Goal: Information Seeking & Learning: Learn about a topic

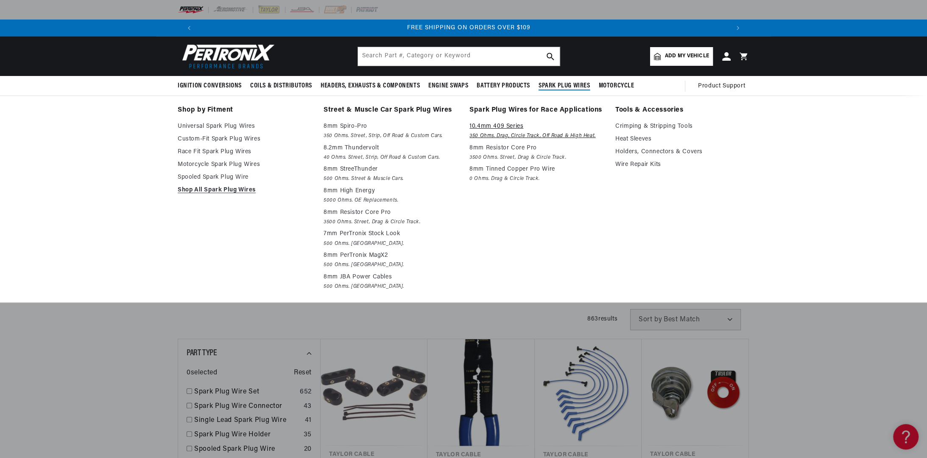
scroll to position [0, 1059]
click at [660, 150] on link "Holders, Connectors & Covers" at bounding box center [683, 152] width 134 height 10
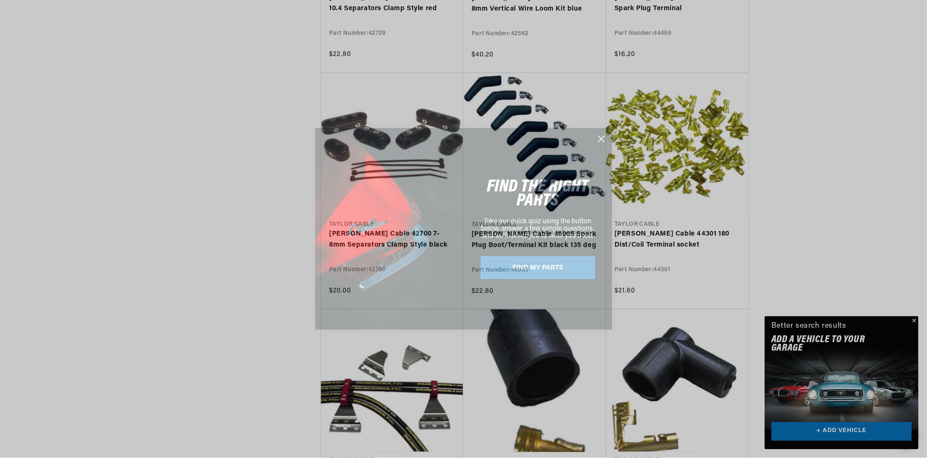
scroll to position [0, 530]
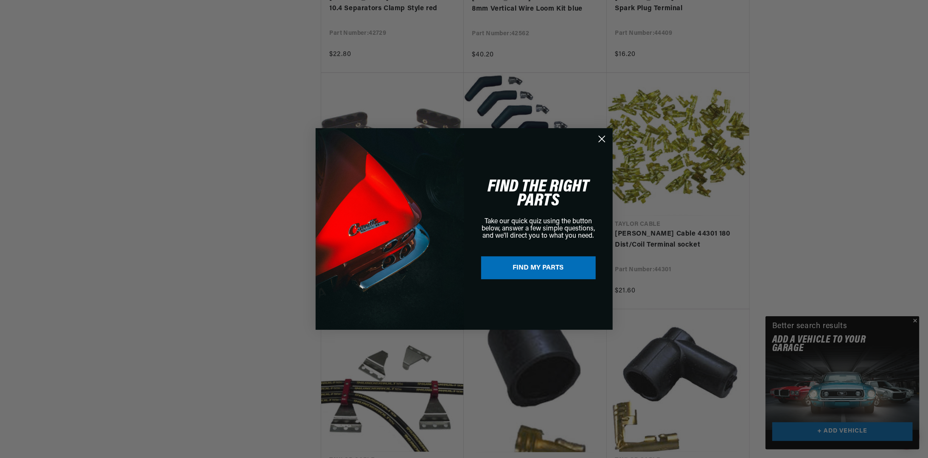
click at [913, 320] on div "Close dialog FIND THE RIGHT PARTS Take our quick quiz using the button below, a…" at bounding box center [464, 229] width 928 height 458
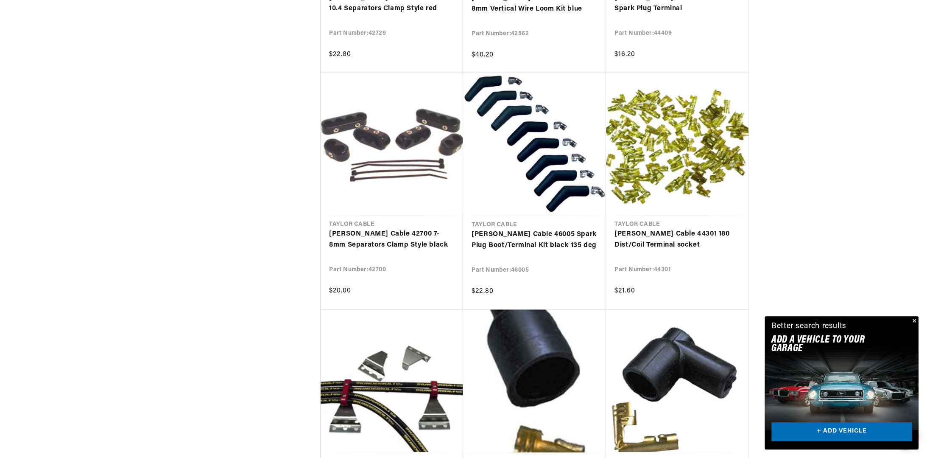
click at [917, 321] on button "Close" at bounding box center [914, 321] width 10 height 10
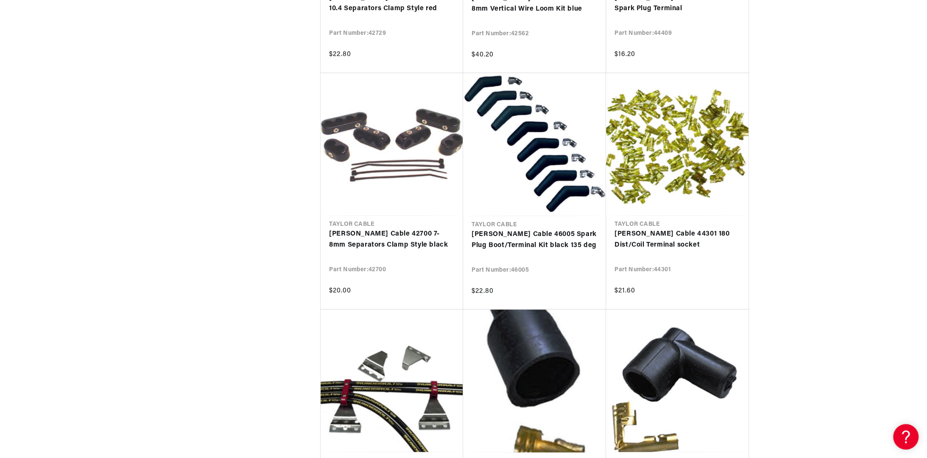
scroll to position [0, 1059]
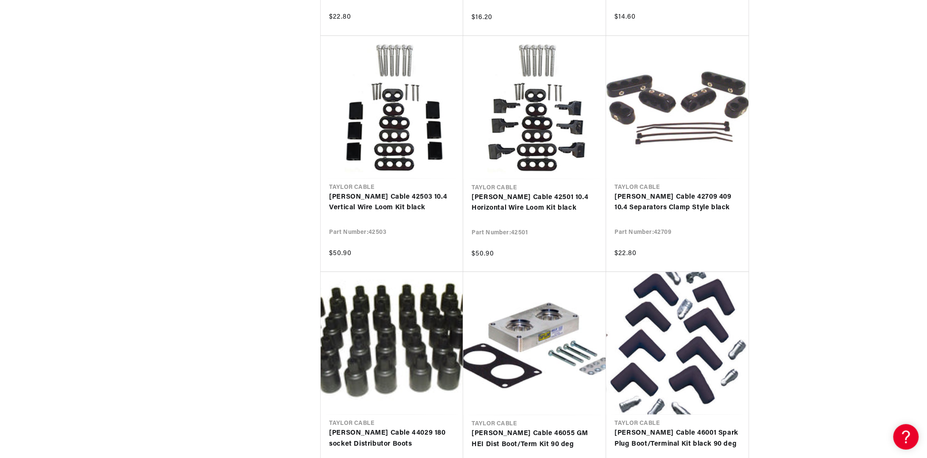
scroll to position [1706, 0]
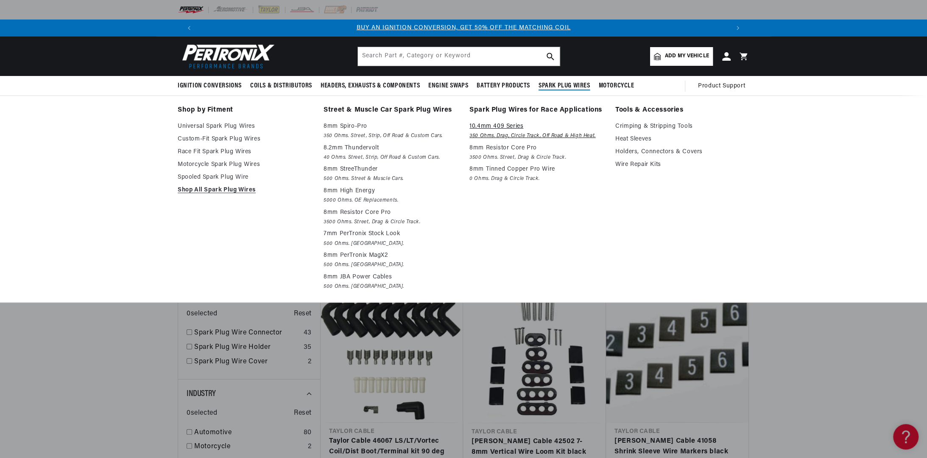
click at [485, 133] on em "350 Ohms. Drag, Circle Track, Off Road & High Heat." at bounding box center [537, 136] width 134 height 9
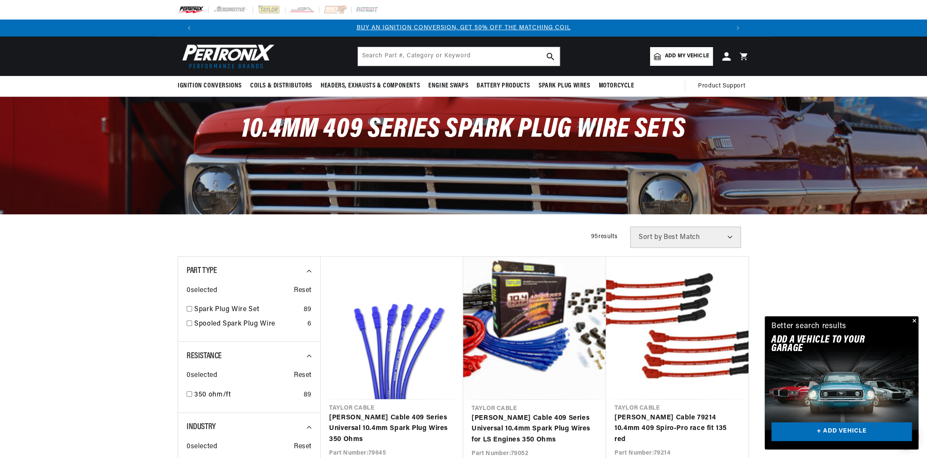
click at [915, 319] on button "Close" at bounding box center [914, 321] width 10 height 10
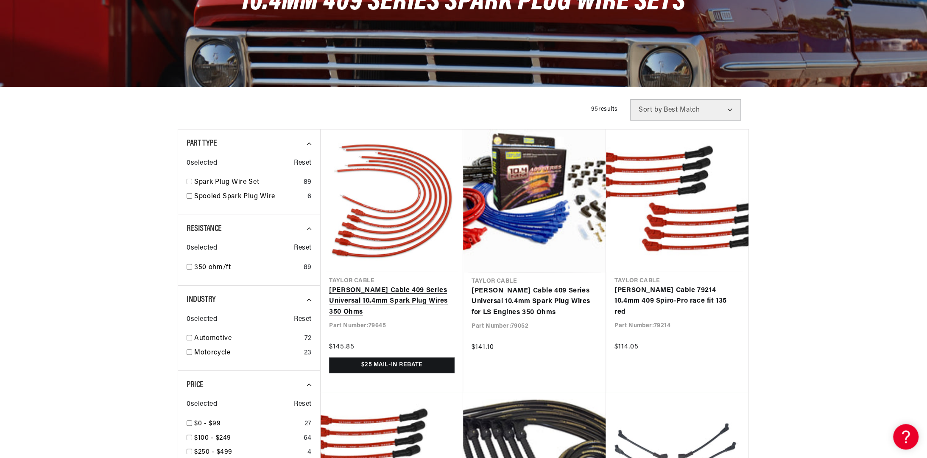
scroll to position [0, 1059]
click at [408, 289] on link "Taylor Cable 409 Series Universal 10.4mm Spark Plug Wires 350 Ohms" at bounding box center [392, 301] width 126 height 33
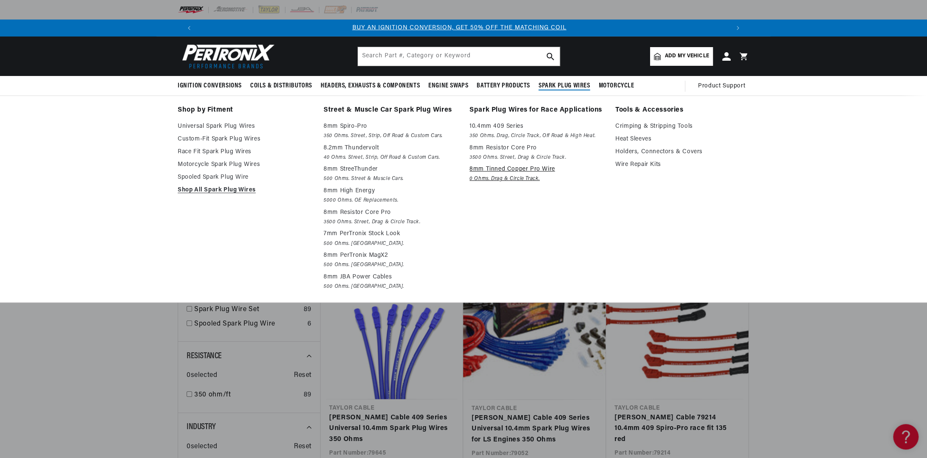
scroll to position [0, 0]
click at [487, 168] on p "8mm Tinned Copper Pro Wire" at bounding box center [537, 169] width 134 height 10
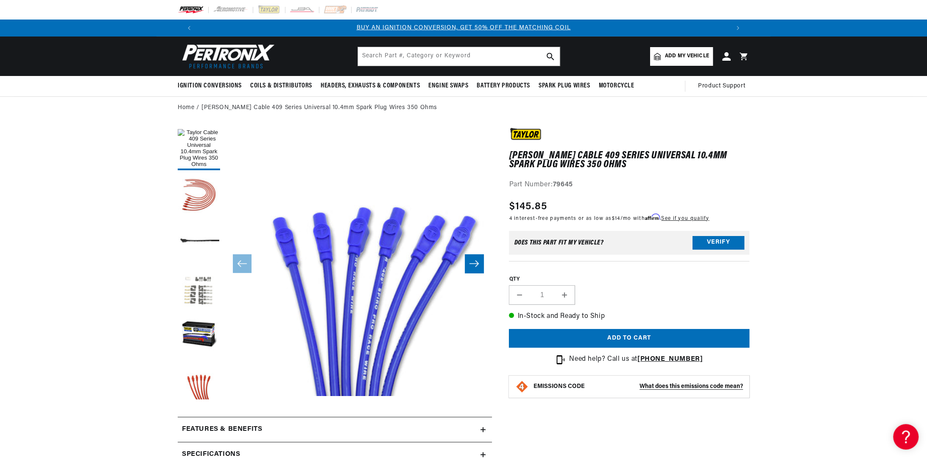
click at [199, 289] on button "Load image 4 in gallery view" at bounding box center [199, 289] width 42 height 42
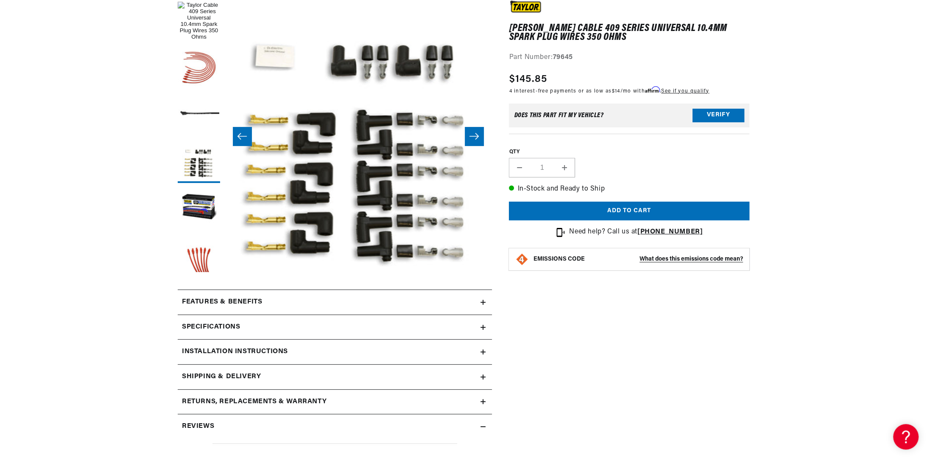
scroll to position [0, 1059]
click at [484, 350] on icon at bounding box center [483, 351] width 5 height 5
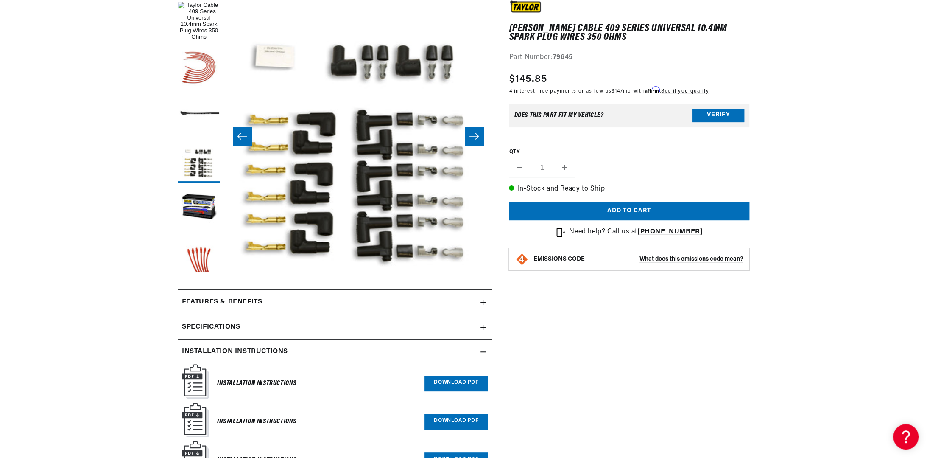
click at [484, 350] on icon at bounding box center [483, 351] width 5 height 5
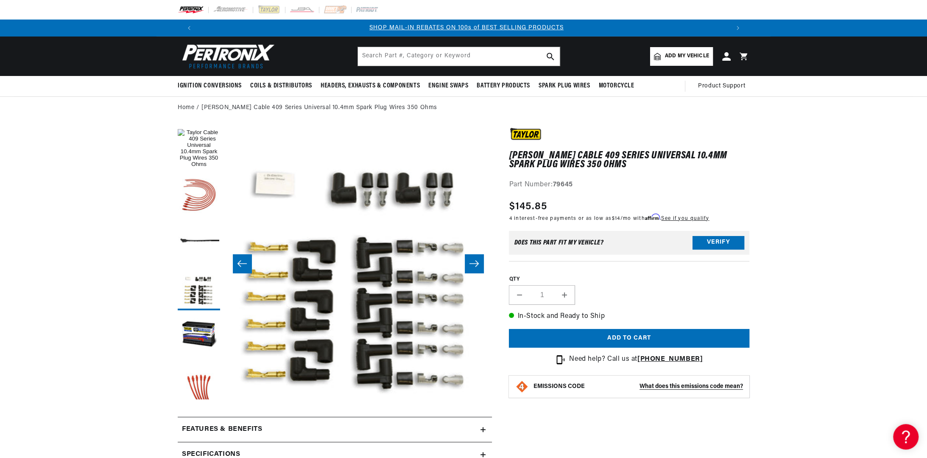
scroll to position [0, 530]
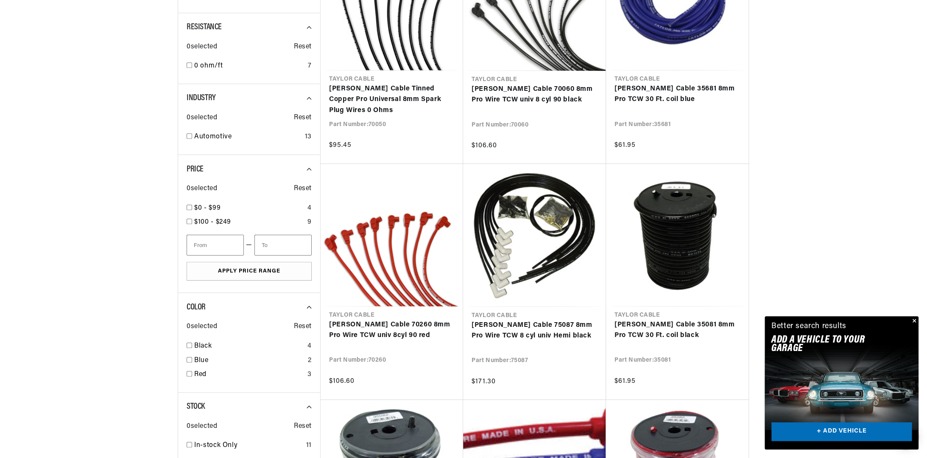
scroll to position [467, 0]
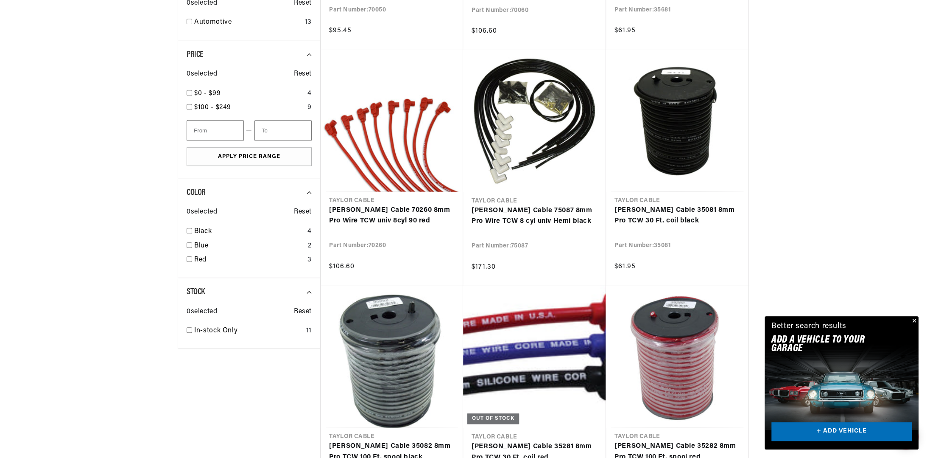
click at [916, 320] on button "Close" at bounding box center [914, 321] width 10 height 10
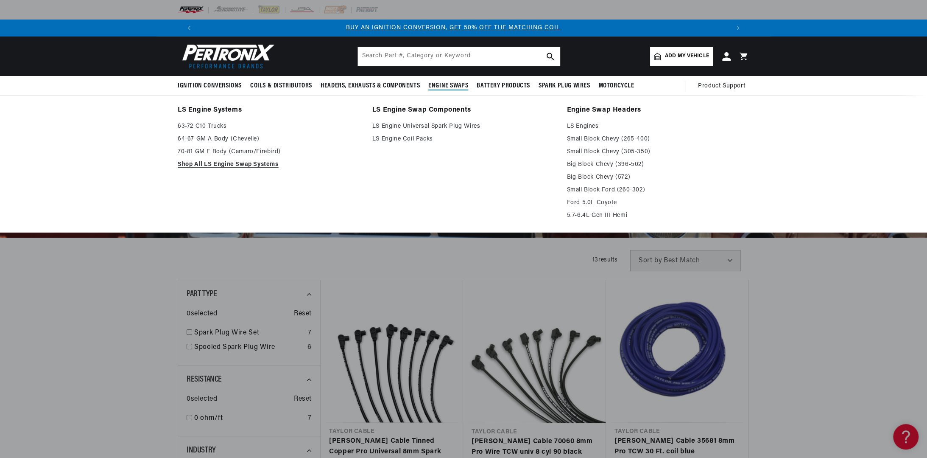
scroll to position [0, 0]
click at [229, 110] on link "LS Engine Systems" at bounding box center [269, 110] width 183 height 12
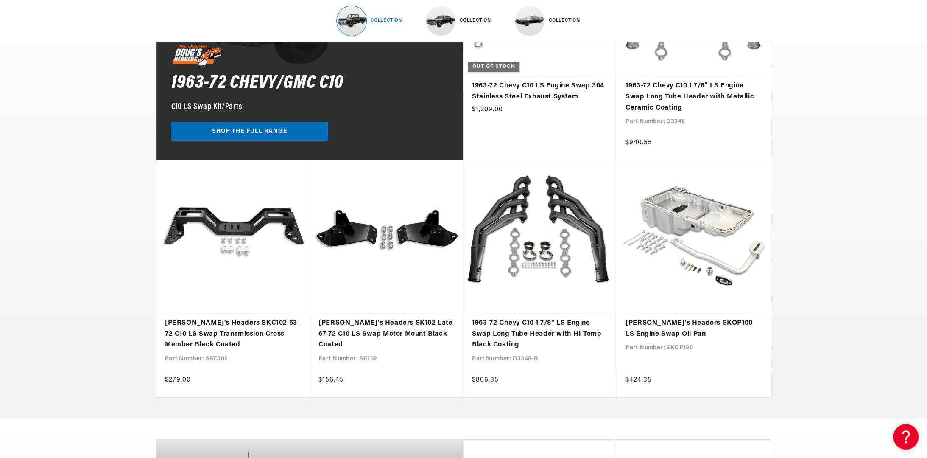
scroll to position [0, 530]
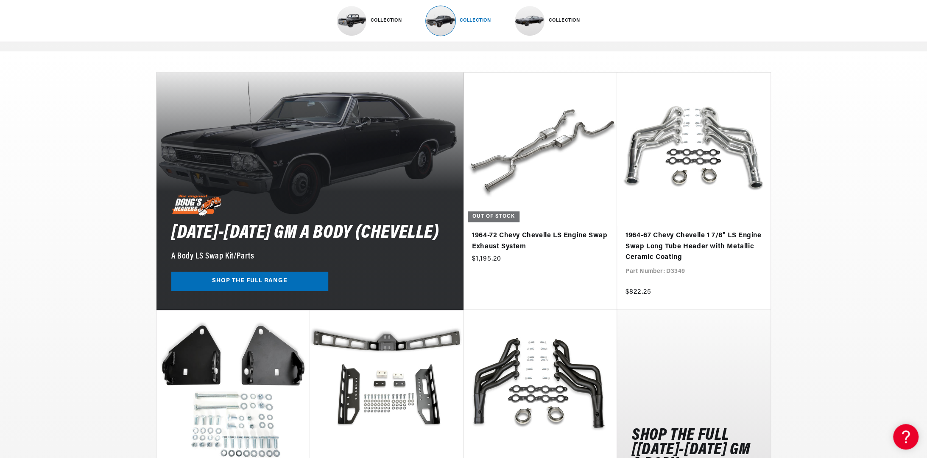
scroll to position [848, 0]
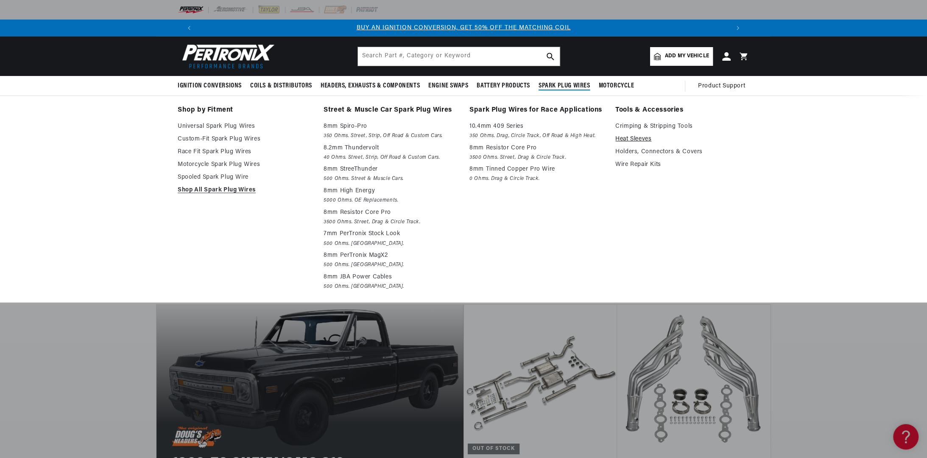
click at [624, 138] on link "Heat Sleeves" at bounding box center [683, 139] width 134 height 10
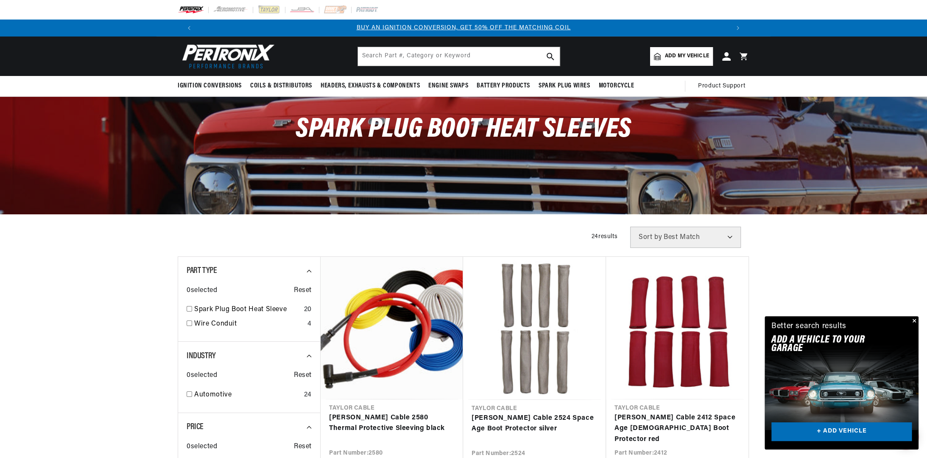
click at [916, 320] on button "Close" at bounding box center [914, 321] width 10 height 10
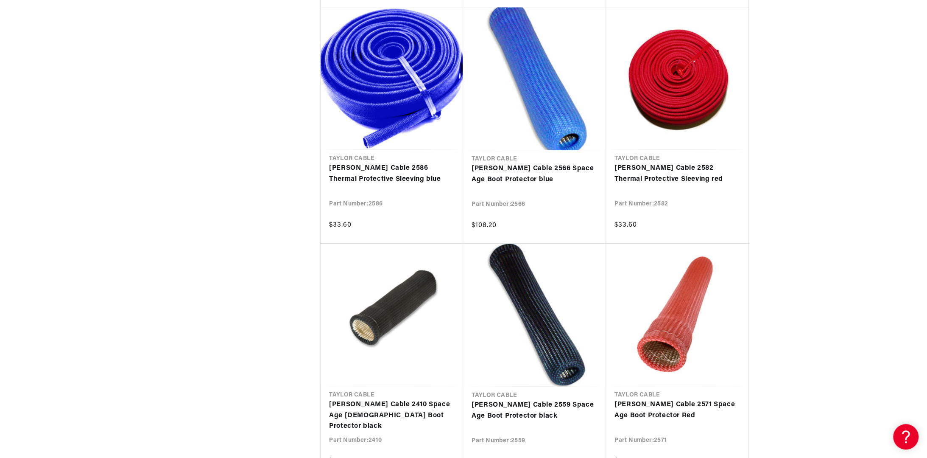
scroll to position [0, 1059]
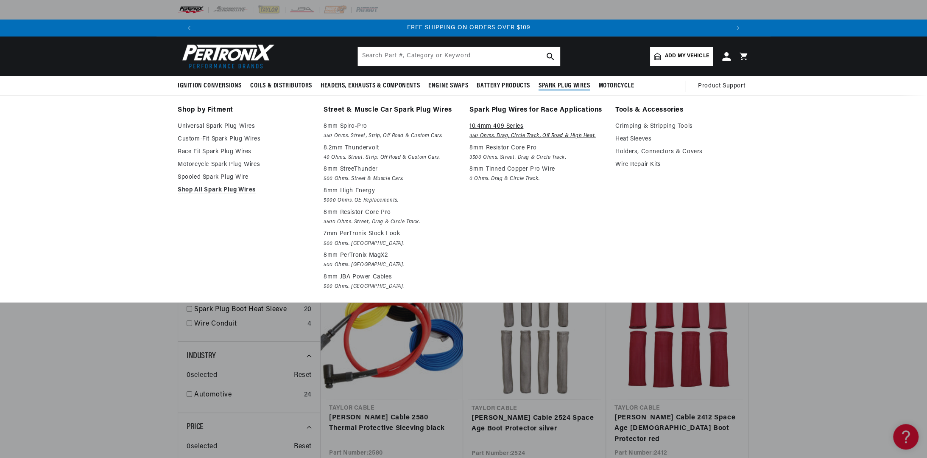
scroll to position [0, 1059]
click at [657, 150] on link "Holders, Connectors & Covers" at bounding box center [683, 152] width 134 height 10
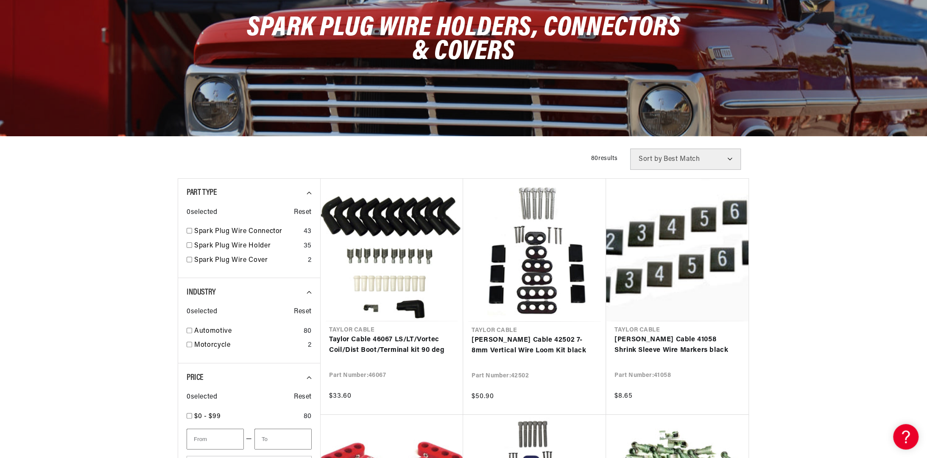
scroll to position [170, 0]
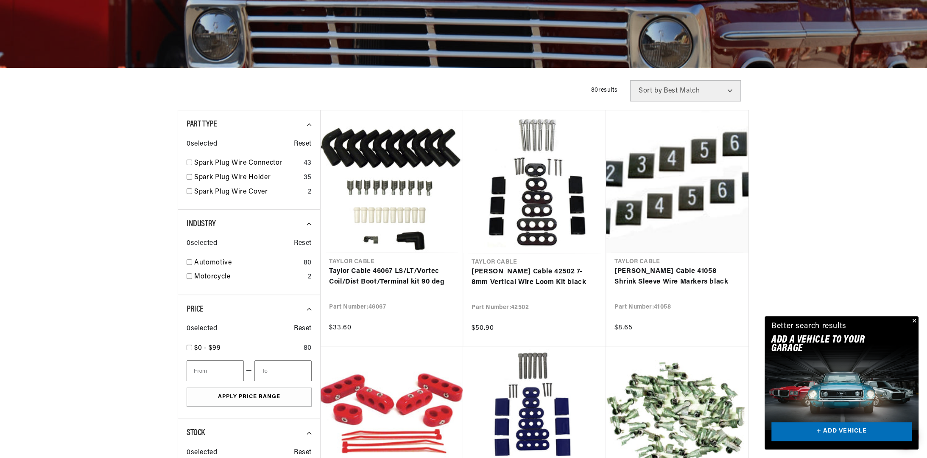
click at [914, 318] on button "Close" at bounding box center [914, 321] width 10 height 10
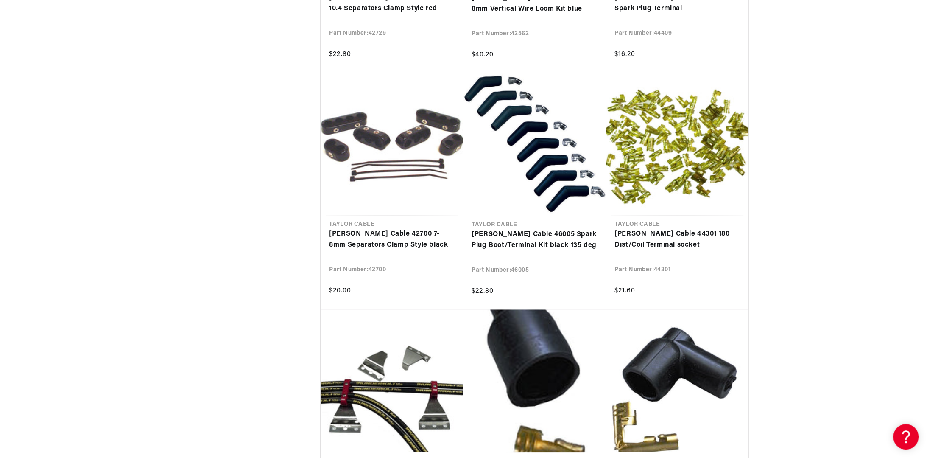
scroll to position [721, 0]
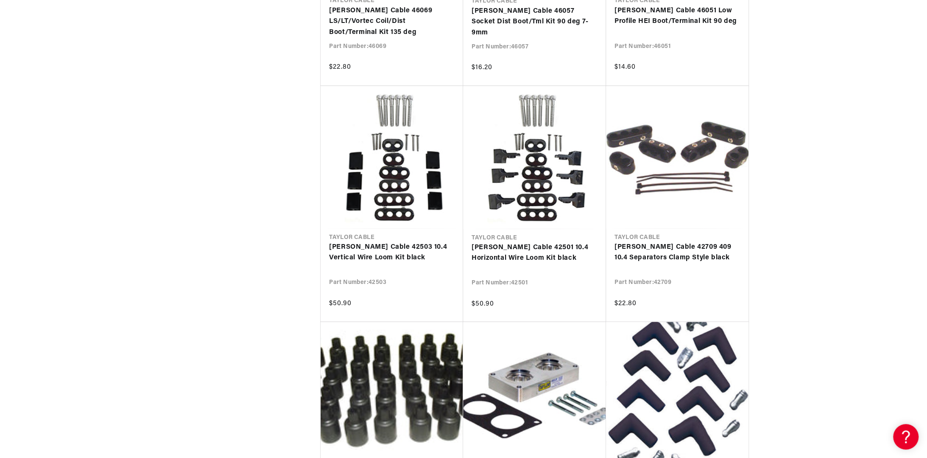
scroll to position [1612, 0]
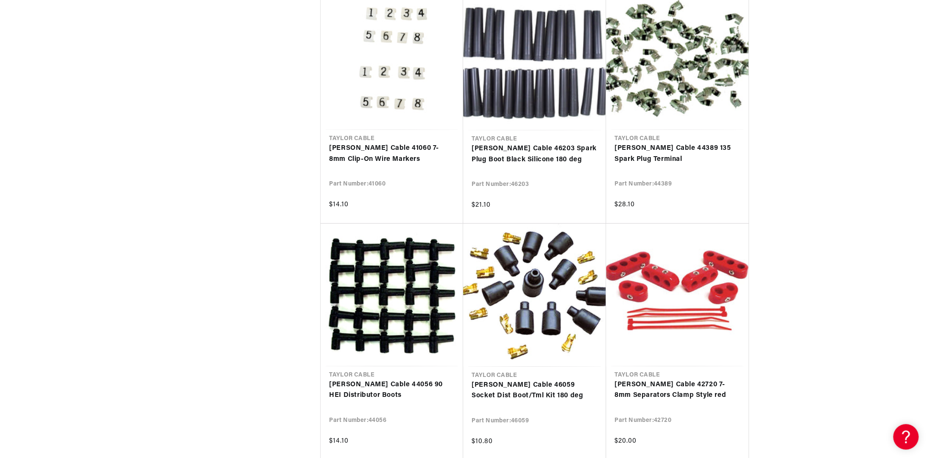
scroll to position [2630, 0]
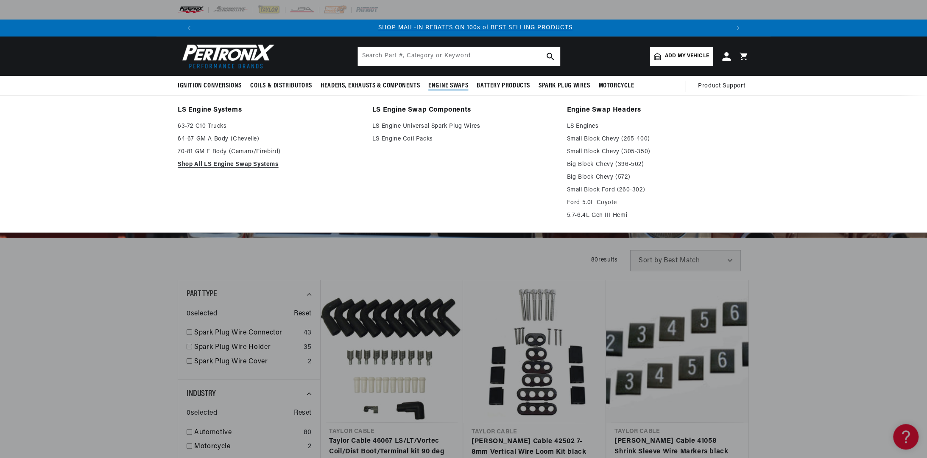
scroll to position [0, 530]
click at [582, 188] on link "Small Block Ford (260-302)" at bounding box center [658, 190] width 183 height 10
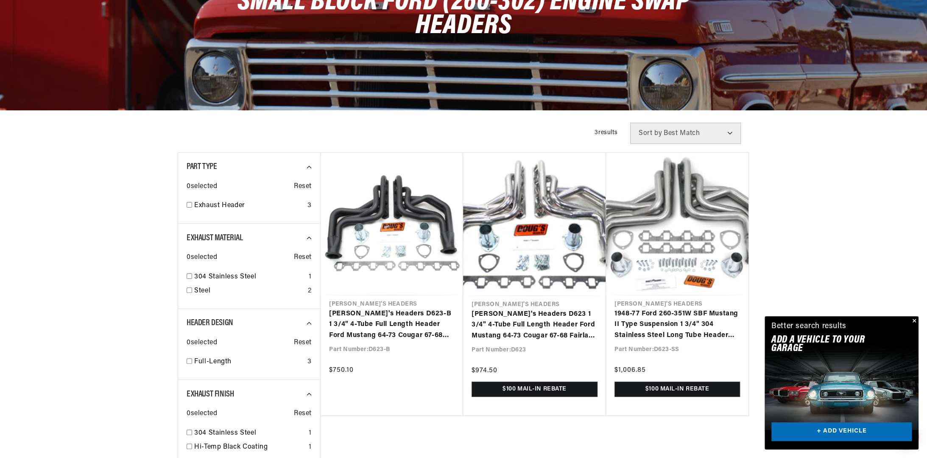
click at [915, 319] on button "Close" at bounding box center [914, 321] width 10 height 10
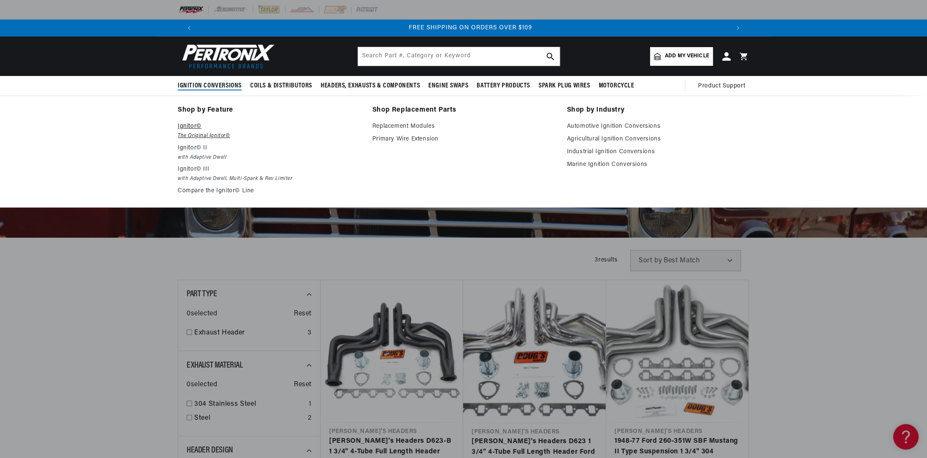
scroll to position [0, 1059]
click at [188, 170] on p "Ignitor© III" at bounding box center [269, 169] width 183 height 10
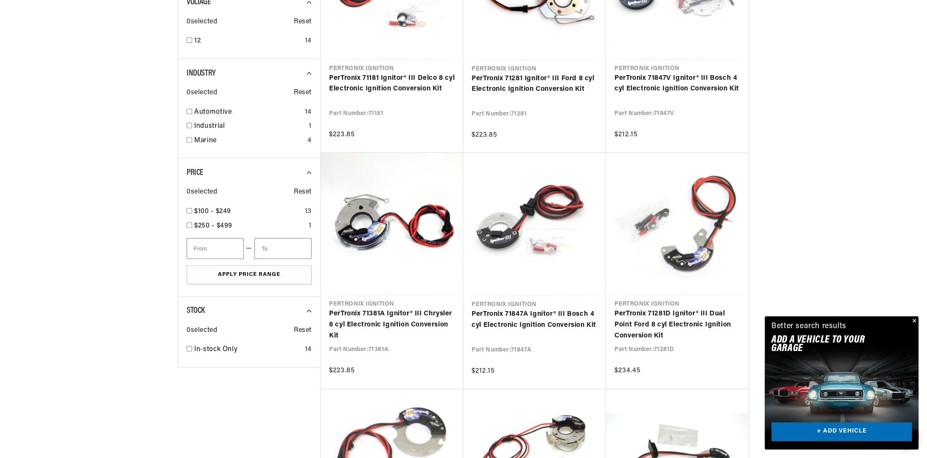
scroll to position [0, 530]
click at [913, 319] on button "Close" at bounding box center [914, 321] width 10 height 10
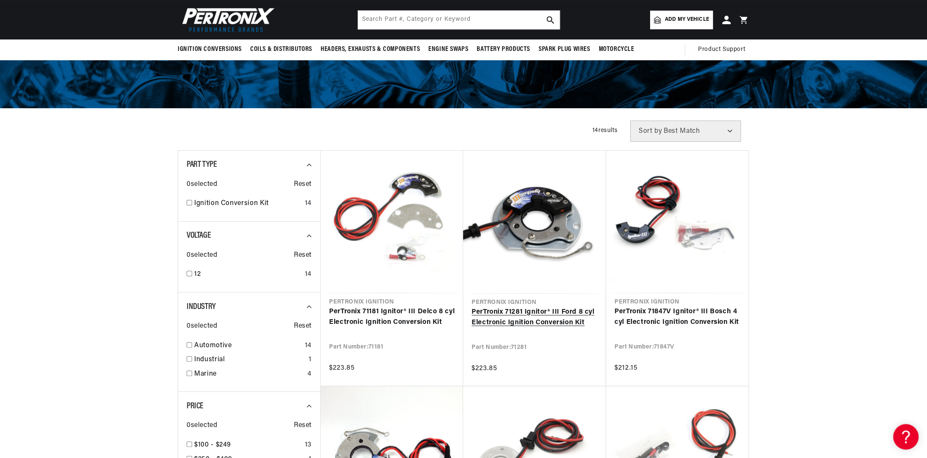
scroll to position [0, 0]
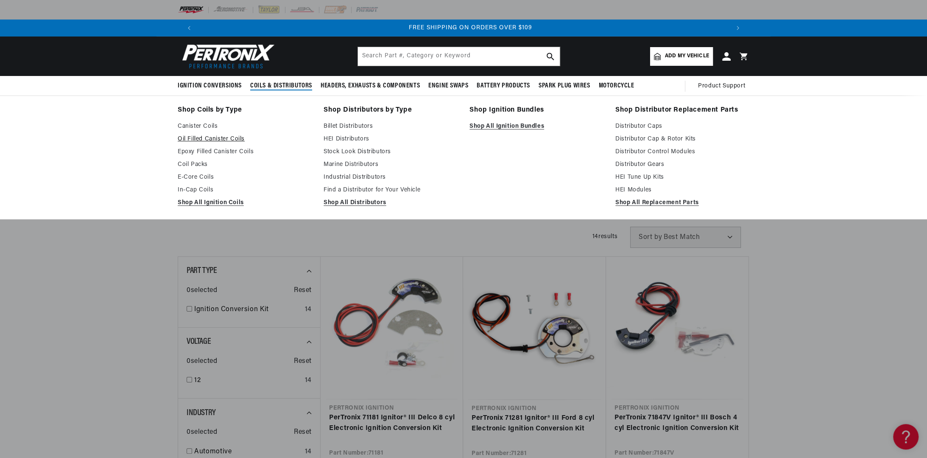
click at [233, 138] on link "Oil Filled Canister Coils" at bounding box center [245, 139] width 134 height 10
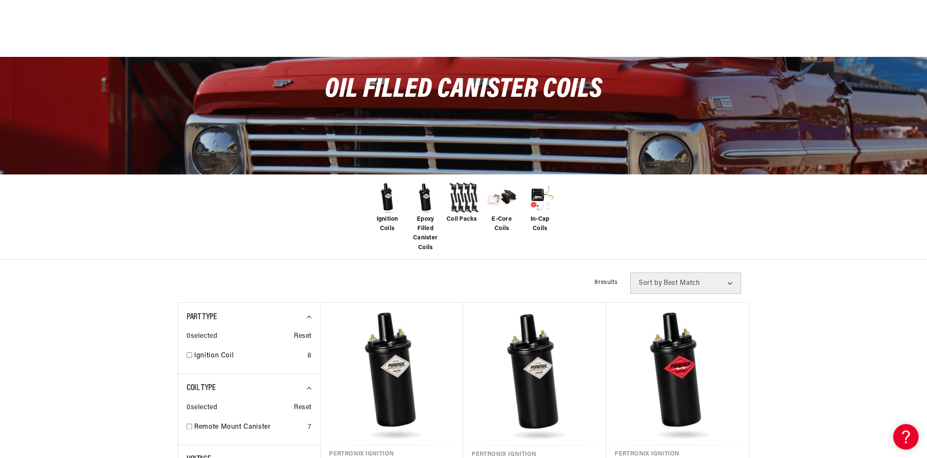
scroll to position [212, 0]
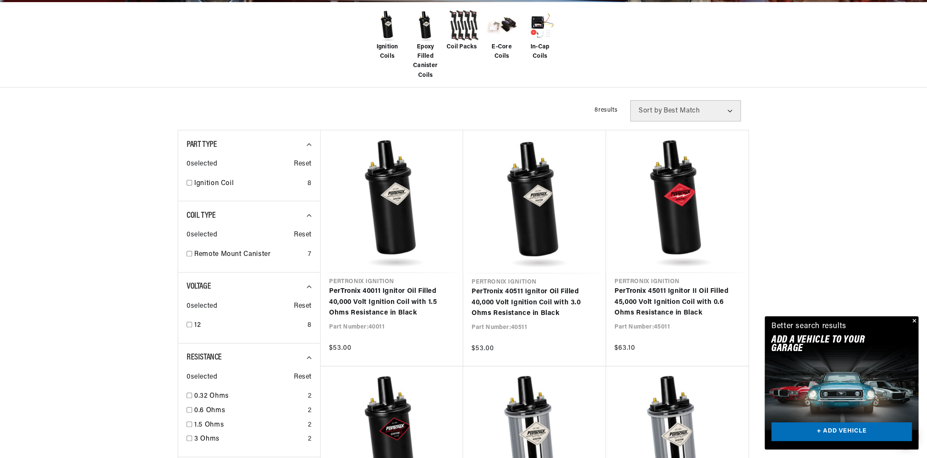
click at [915, 320] on button "Close" at bounding box center [914, 321] width 10 height 10
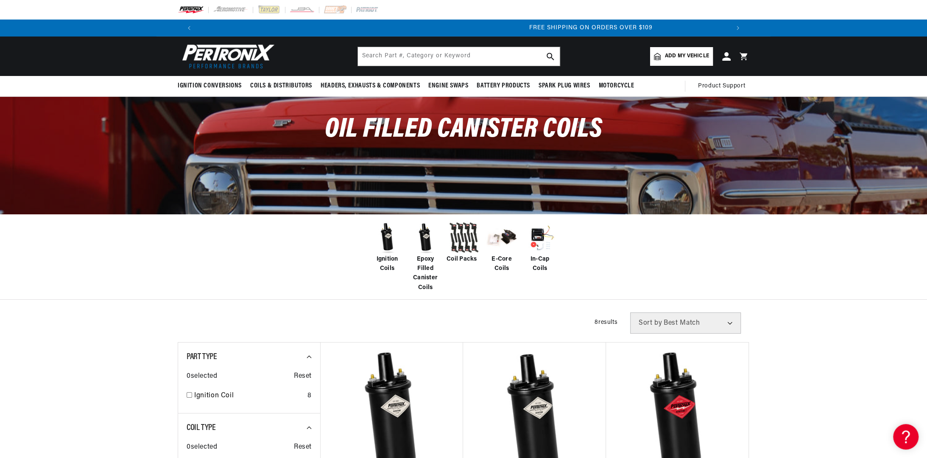
scroll to position [0, 1059]
click at [390, 259] on span "Ignition Coils" at bounding box center [387, 264] width 34 height 19
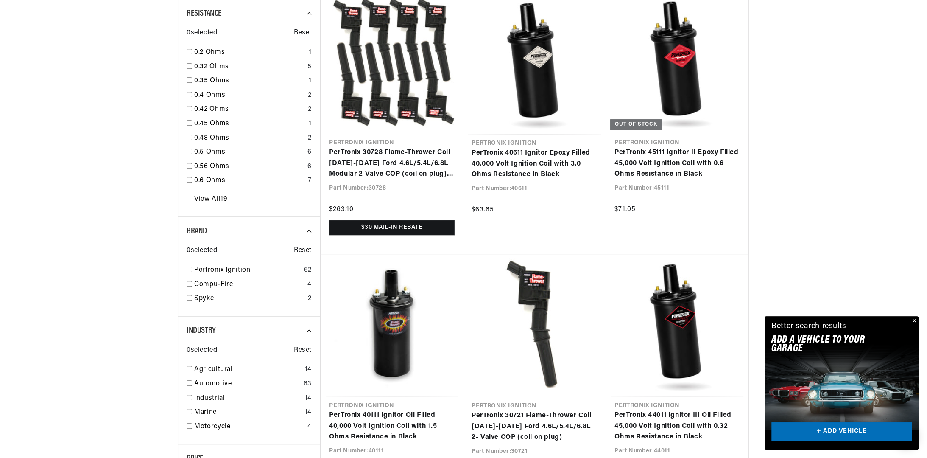
scroll to position [806, 0]
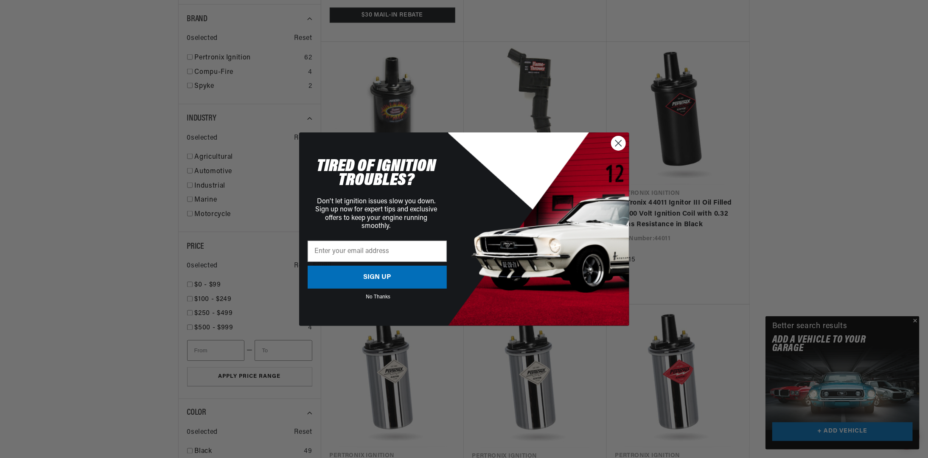
click at [619, 144] on icon "Close dialog" at bounding box center [618, 143] width 6 height 6
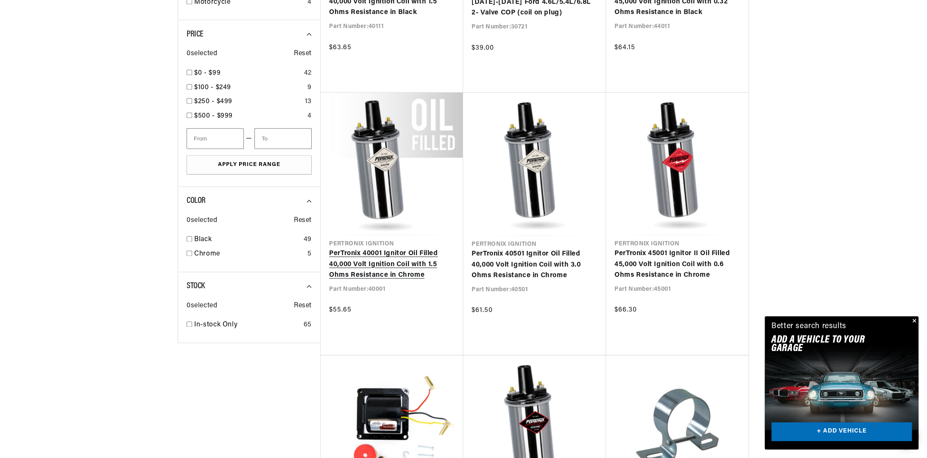
scroll to position [0, 1059]
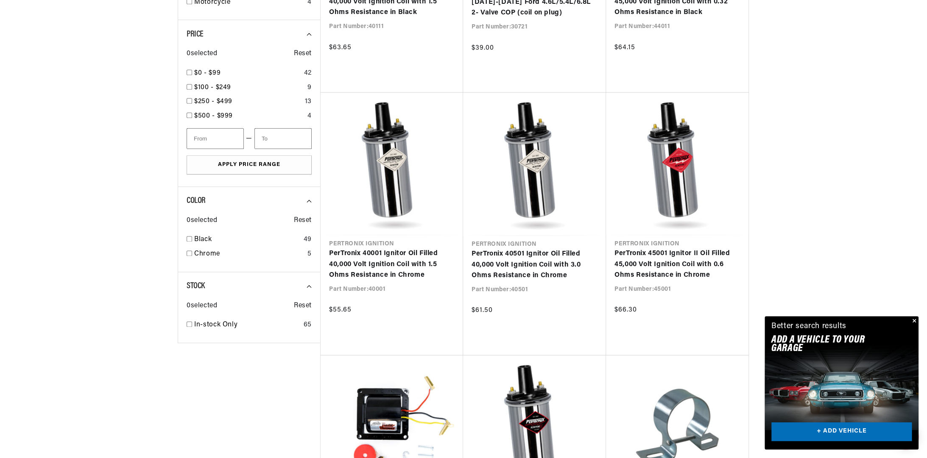
click at [914, 319] on button "Close" at bounding box center [914, 321] width 10 height 10
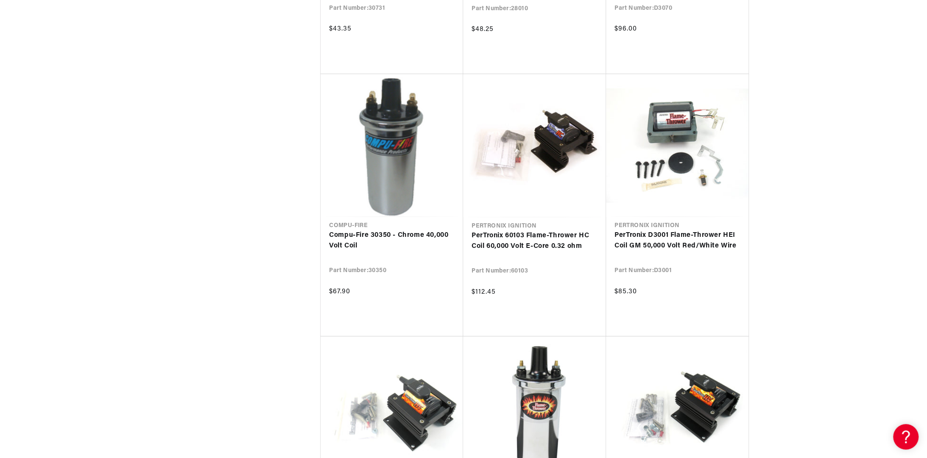
scroll to position [0, 530]
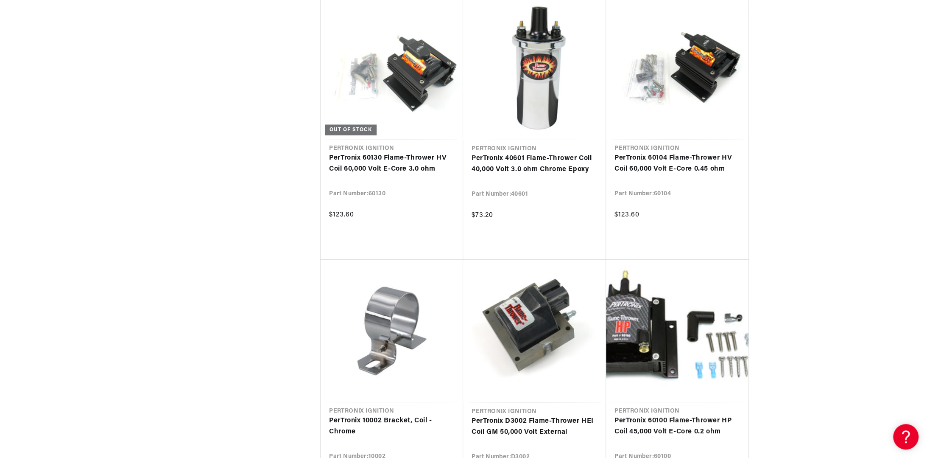
scroll to position [0, 1059]
